Goal: Task Accomplishment & Management: Manage account settings

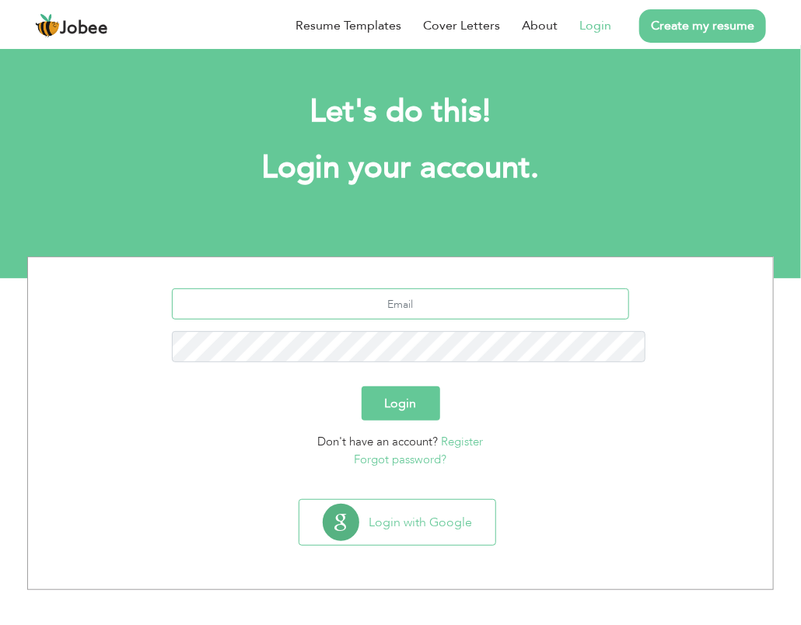
click at [432, 288] on input "text" at bounding box center [401, 303] width 458 height 31
type input "[EMAIL_ADDRESS][DOMAIN_NAME]"
click at [395, 386] on button "Login" at bounding box center [401, 403] width 79 height 34
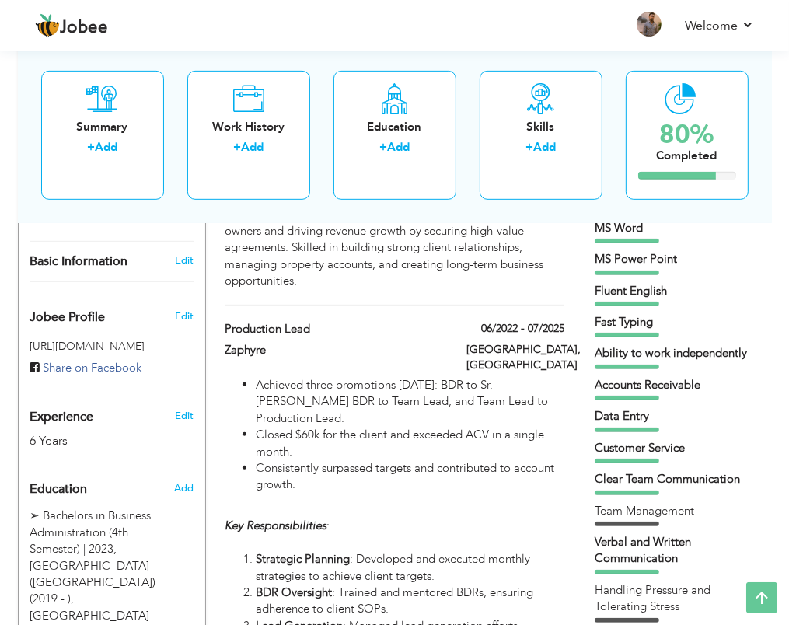
scroll to position [466, 0]
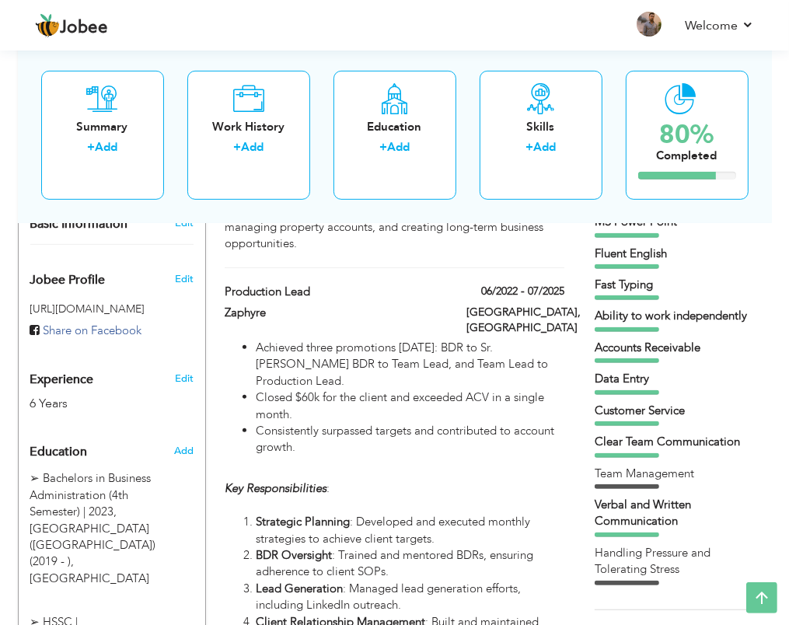
click at [106, 303] on h5 "https://jobee.io/profile/" at bounding box center [112, 309] width 164 height 12
click at [177, 272] on span "Edit" at bounding box center [184, 279] width 19 height 14
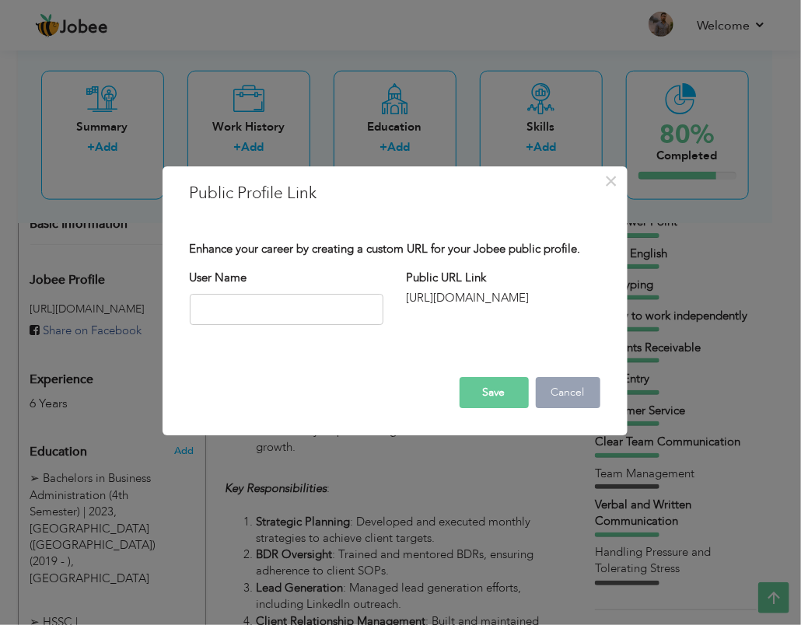
click at [589, 391] on button "Cancel" at bounding box center [568, 392] width 65 height 31
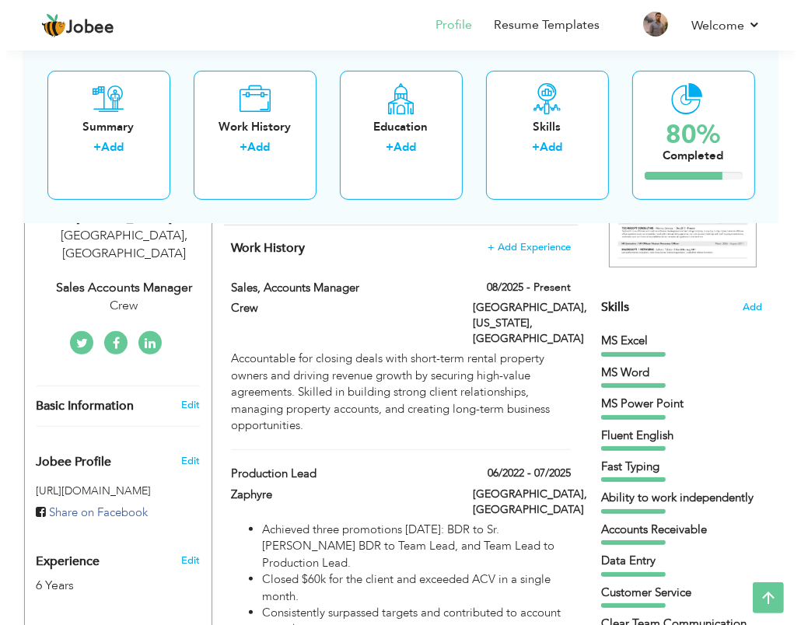
scroll to position [302, 0]
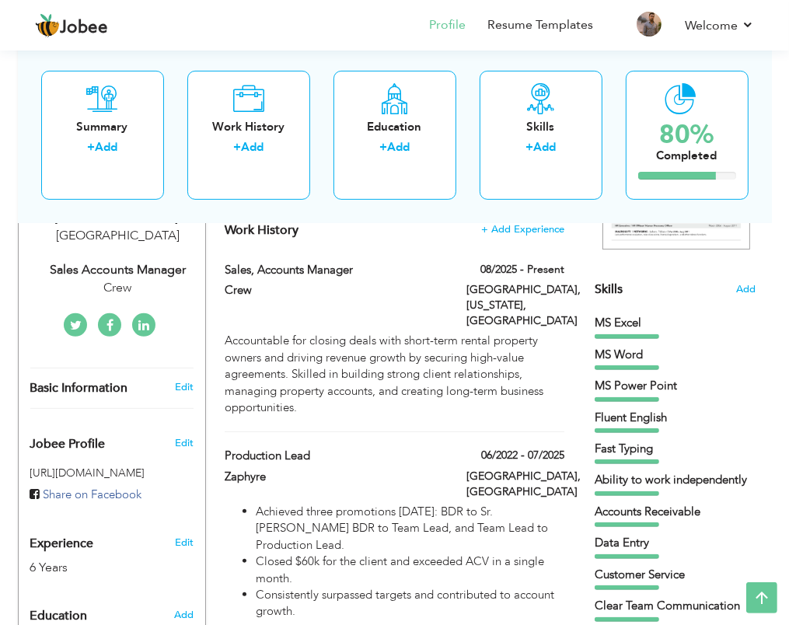
click at [182, 377] on div "Basic Information Edit" at bounding box center [112, 389] width 187 height 40
type input "Asad"
type input "Ahmed"
type input "03332389163"
select select "number:166"
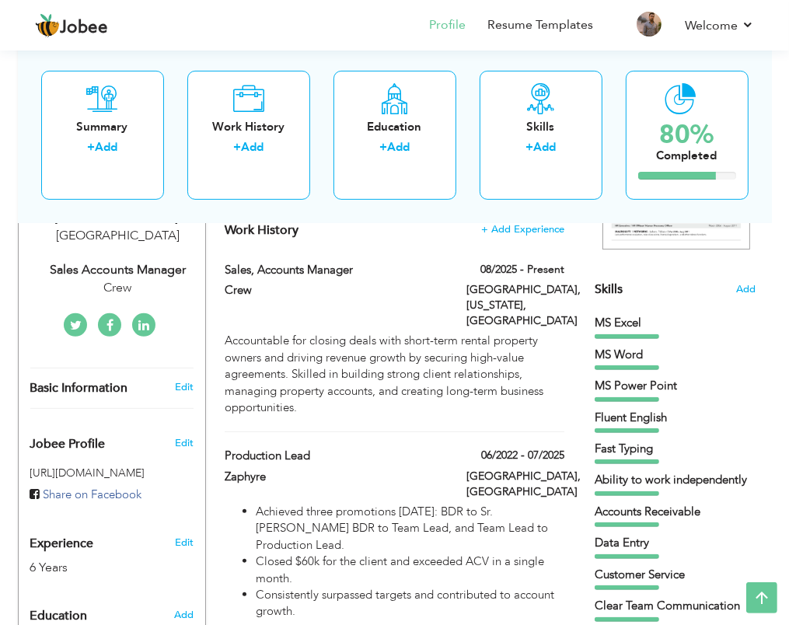
type input "Karachi"
select select "number:8"
type input "Crew"
type input "Sales Accounts Manager"
type input "https://www.linkedin.com/in/asad-ahmed-18326a23b"
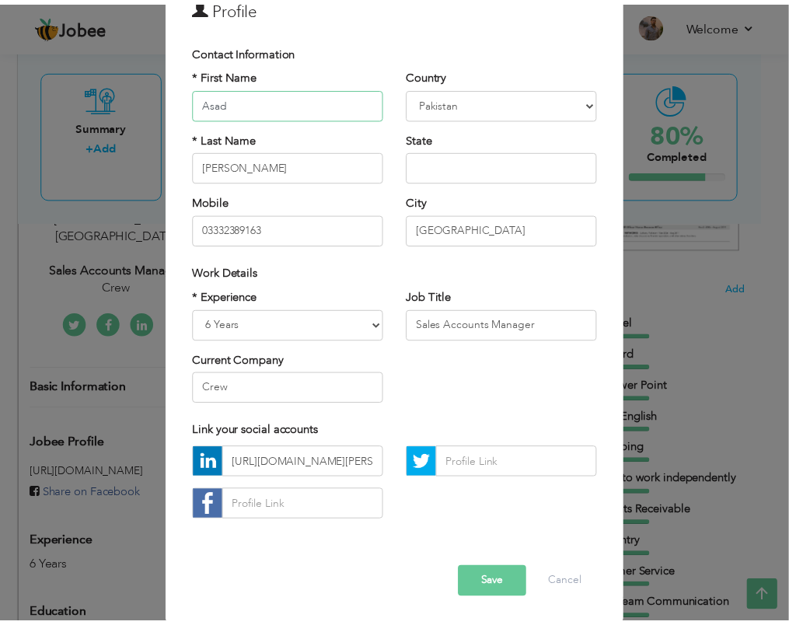
scroll to position [89, 0]
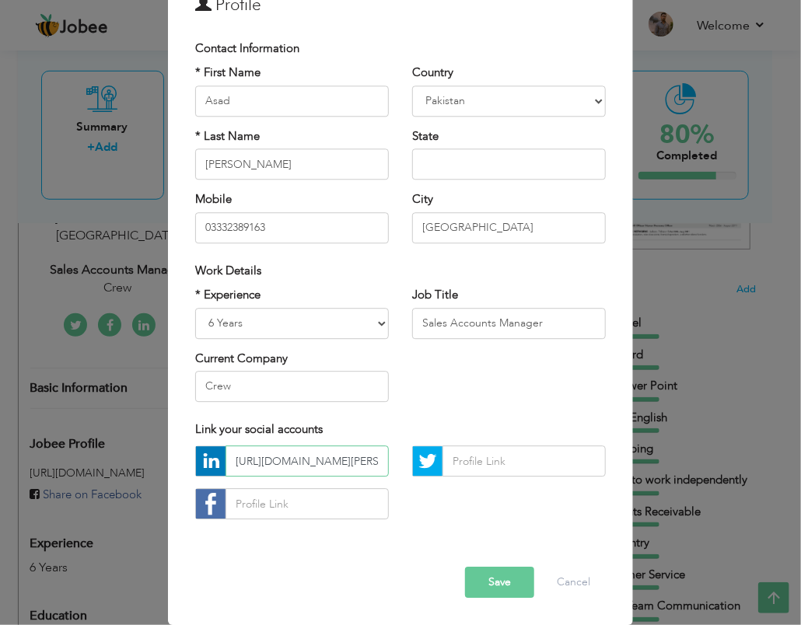
click at [295, 461] on input "https://www.linkedin.com/in/asad-ahmed-18326a23b" at bounding box center [306, 461] width 163 height 31
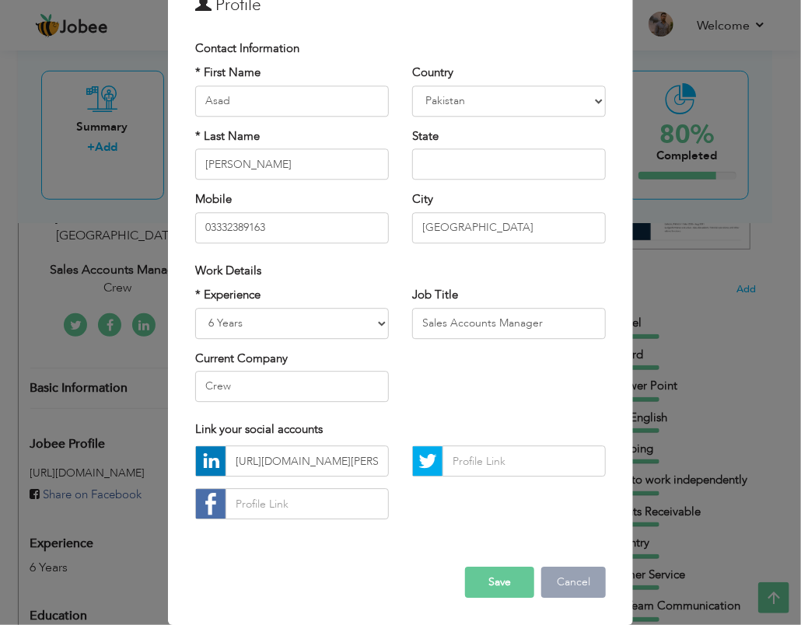
click at [546, 571] on button "Cancel" at bounding box center [573, 583] width 65 height 31
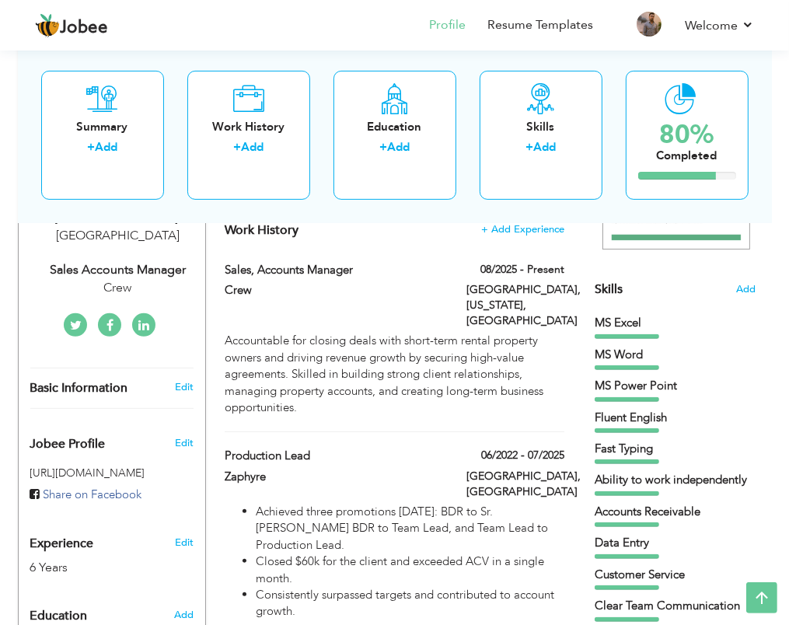
click at [371, 35] on nav "Profile Resume Templates Resume Templates Cover Letters About My Resume Welcome…" at bounding box center [394, 26] width 719 height 42
